Goal: Task Accomplishment & Management: Use online tool/utility

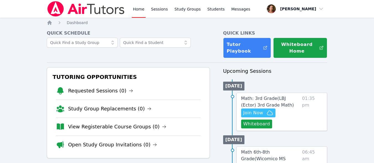
click at [154, 9] on link "Sessions" at bounding box center [159, 9] width 19 height 18
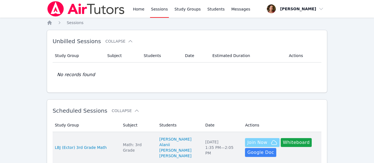
click at [263, 139] on span "Join Now" at bounding box center [262, 142] width 30 height 7
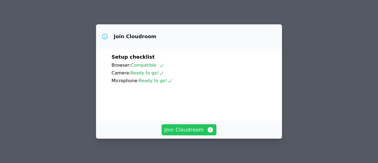
click at [191, 130] on span "Join Cloudroom" at bounding box center [189, 130] width 50 height 8
